Goal: Transaction & Acquisition: Subscribe to service/newsletter

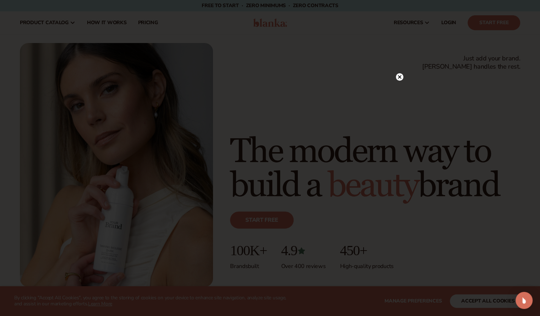
click at [402, 79] on circle at bounding box center [399, 76] width 7 height 7
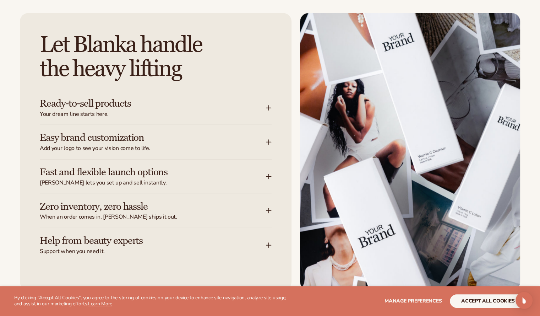
scroll to position [877, 0]
click at [270, 141] on icon at bounding box center [269, 142] width 6 height 6
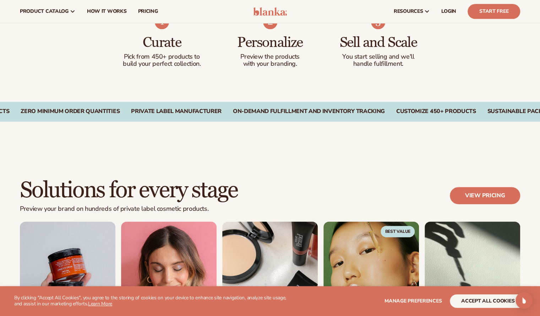
scroll to position [462, 0]
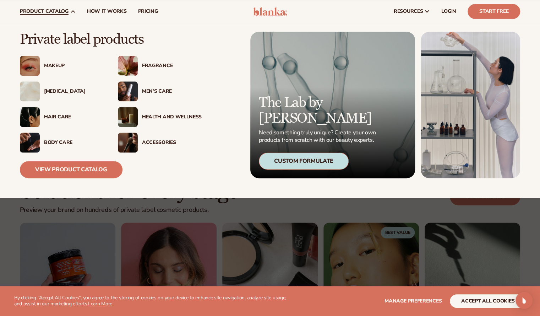
click at [52, 117] on div "Hair Care" at bounding box center [74, 117] width 60 height 6
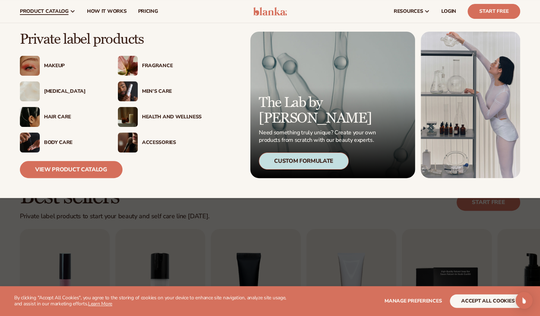
scroll to position [20, 0]
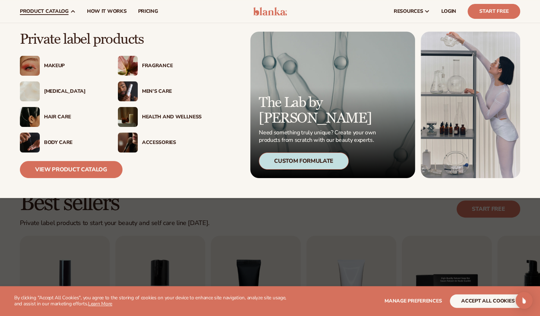
click at [53, 115] on div "Hair Care" at bounding box center [74, 117] width 60 height 6
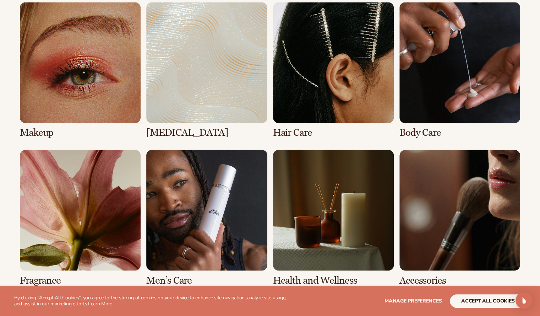
scroll to position [533, 0]
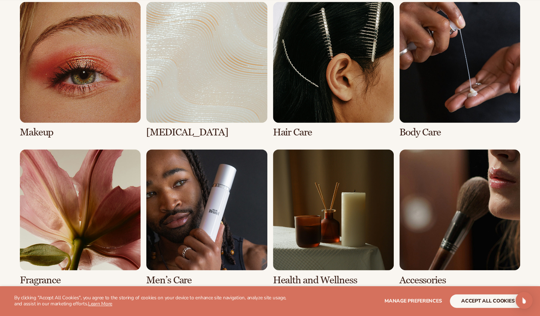
click at [294, 130] on link "3 / 8" at bounding box center [333, 70] width 121 height 136
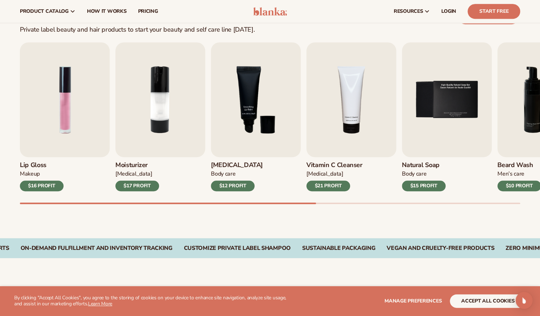
scroll to position [212, 0]
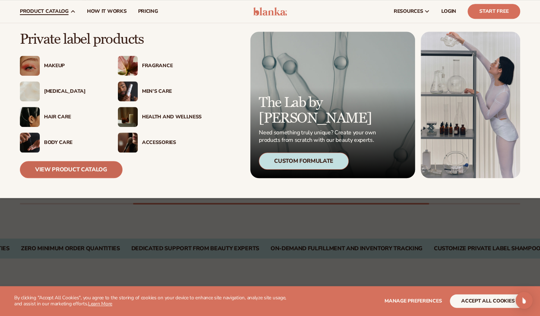
click at [60, 169] on link "View Product Catalog" at bounding box center [71, 169] width 103 height 17
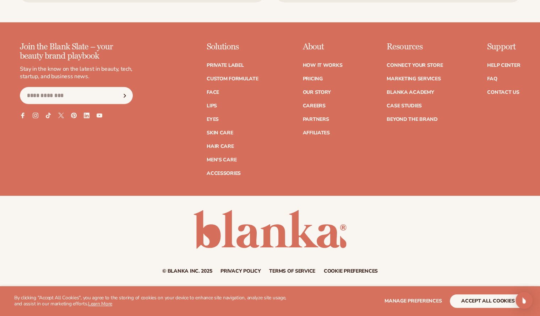
scroll to position [1281, 0]
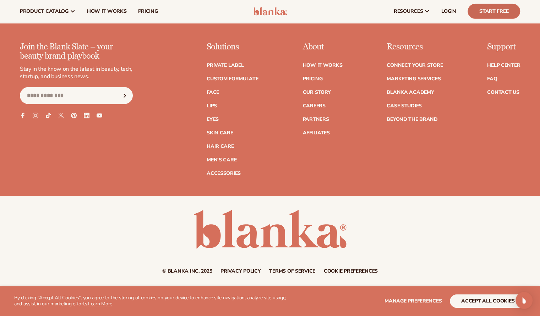
click at [481, 15] on link "Start Free" at bounding box center [494, 11] width 53 height 15
